Goal: Check status: Check status

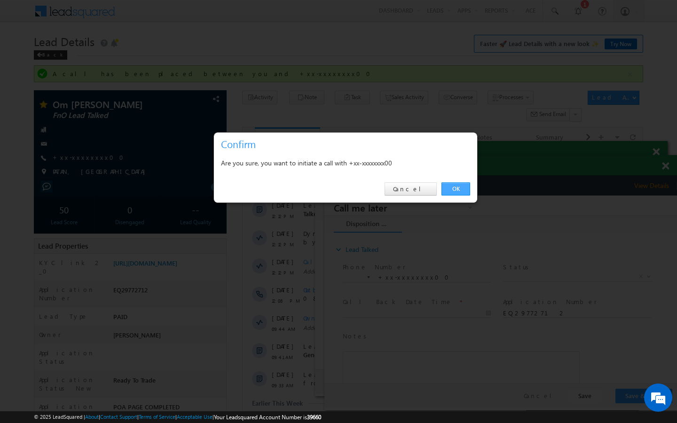
click at [453, 194] on link "OK" at bounding box center [456, 189] width 29 height 13
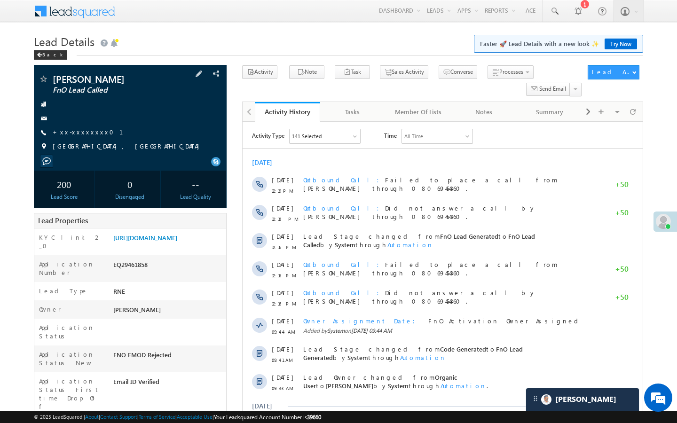
click at [96, 134] on div "+xx-xxxxxxxx01" at bounding box center [130, 132] width 183 height 9
click at [89, 134] on link "+xx-xxxxxxxx01" at bounding box center [94, 132] width 82 height 8
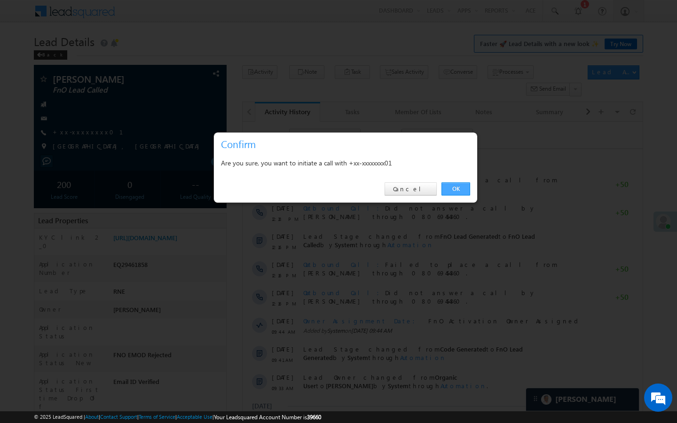
click at [466, 190] on link "OK" at bounding box center [456, 189] width 29 height 13
